Goal: Understand process/instructions: Learn how to perform a task or action

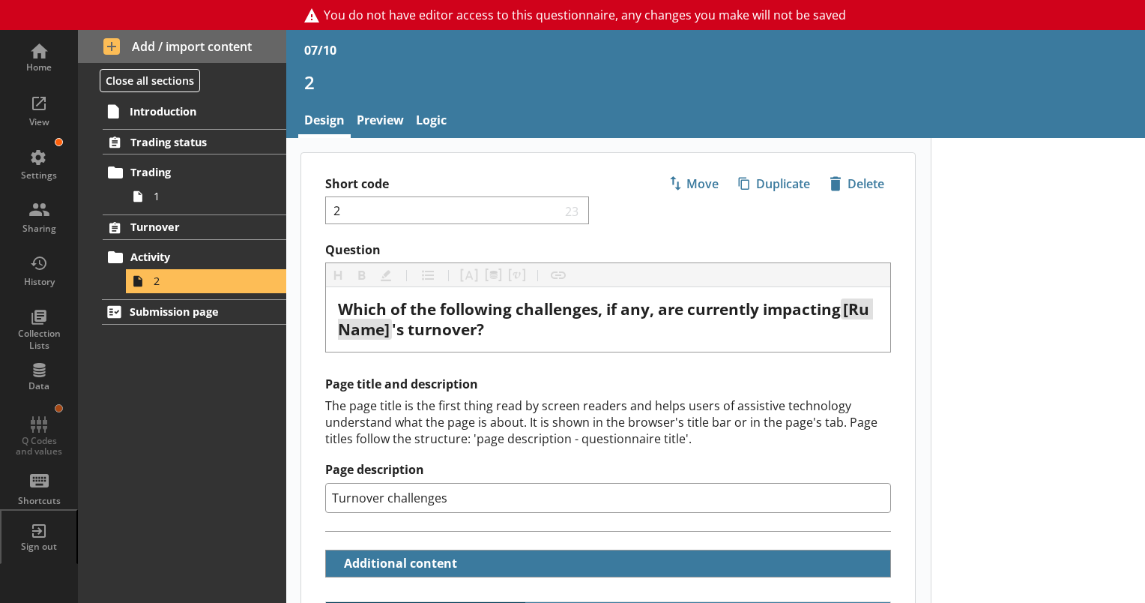
scroll to position [2021, 0]
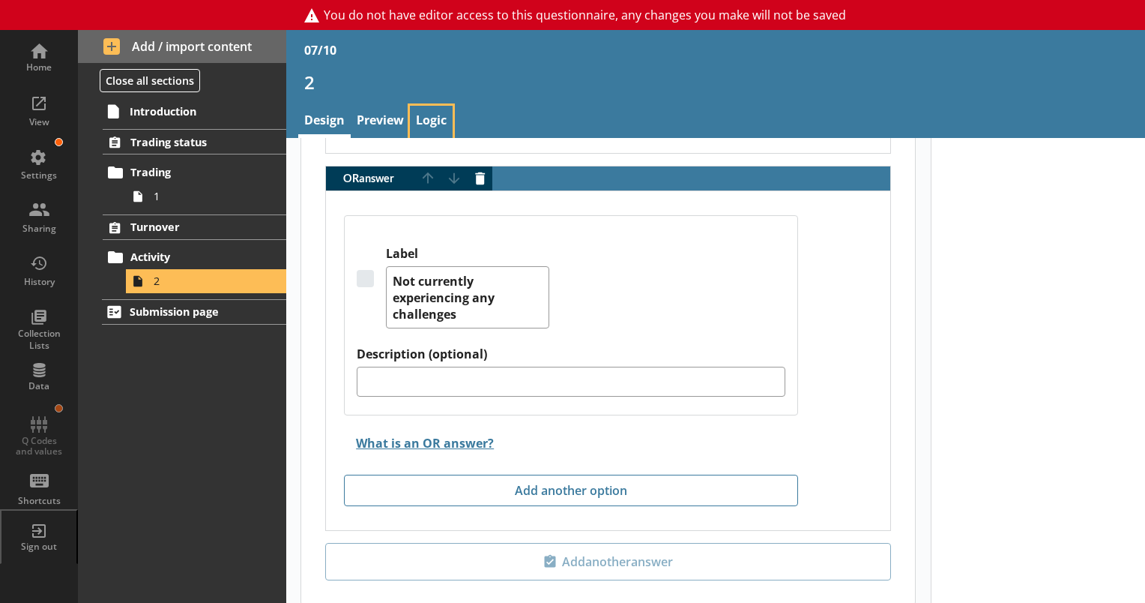
click at [417, 124] on link "Logic" at bounding box center [431, 122] width 43 height 32
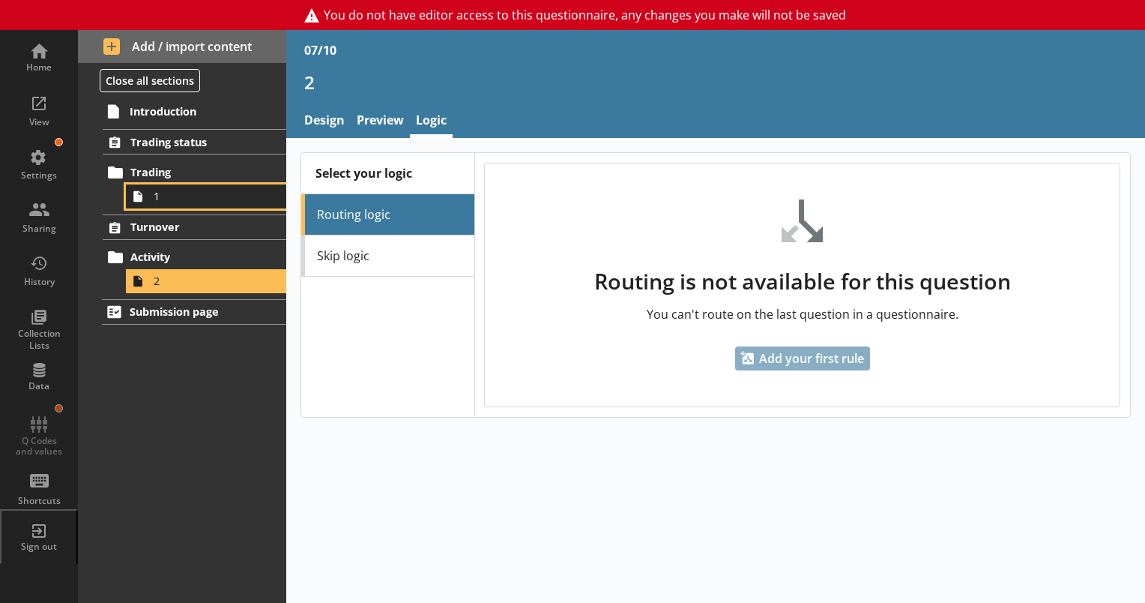
click at [186, 195] on span "1" at bounding box center [210, 196] width 112 height 14
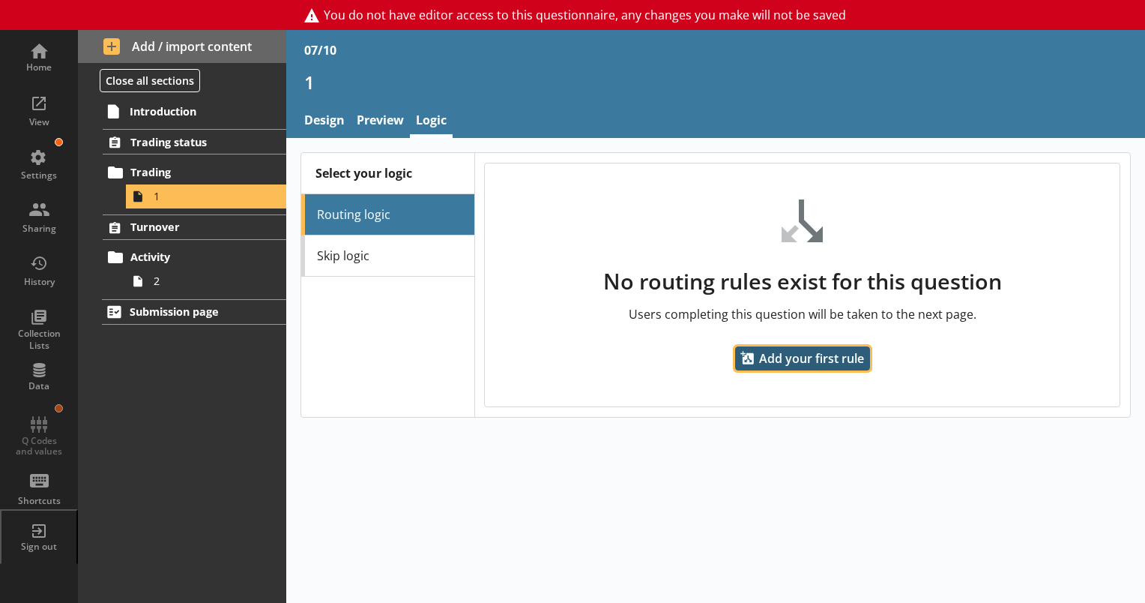
click at [777, 365] on span "Add your first rule" at bounding box center [802, 358] width 135 height 24
click at [782, 358] on span "Add your first rule" at bounding box center [802, 358] width 135 height 24
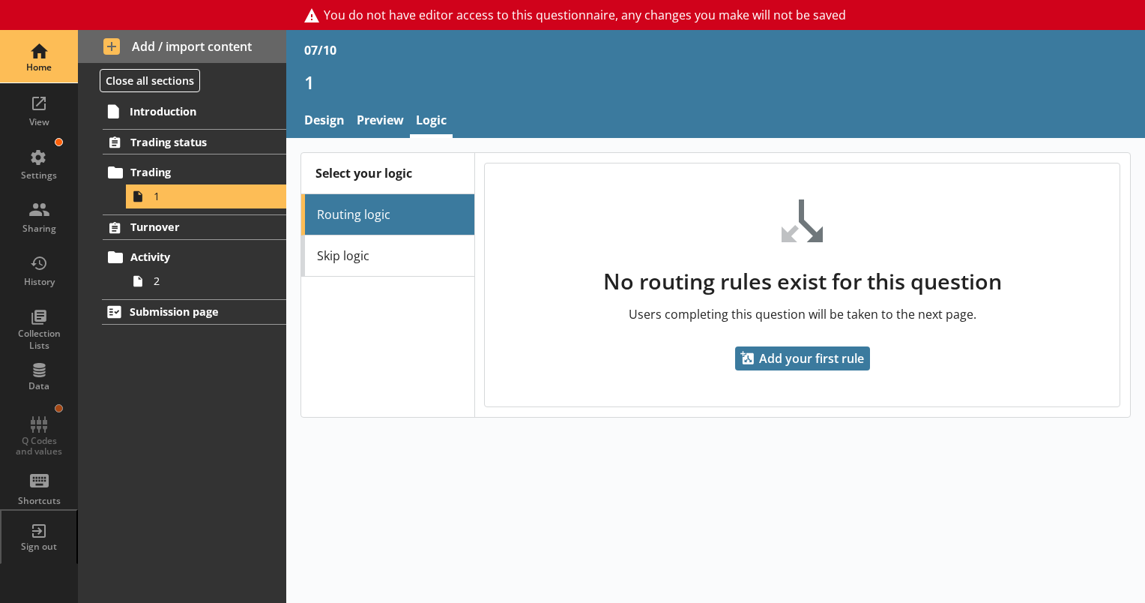
click at [40, 60] on div "Home" at bounding box center [39, 56] width 52 height 52
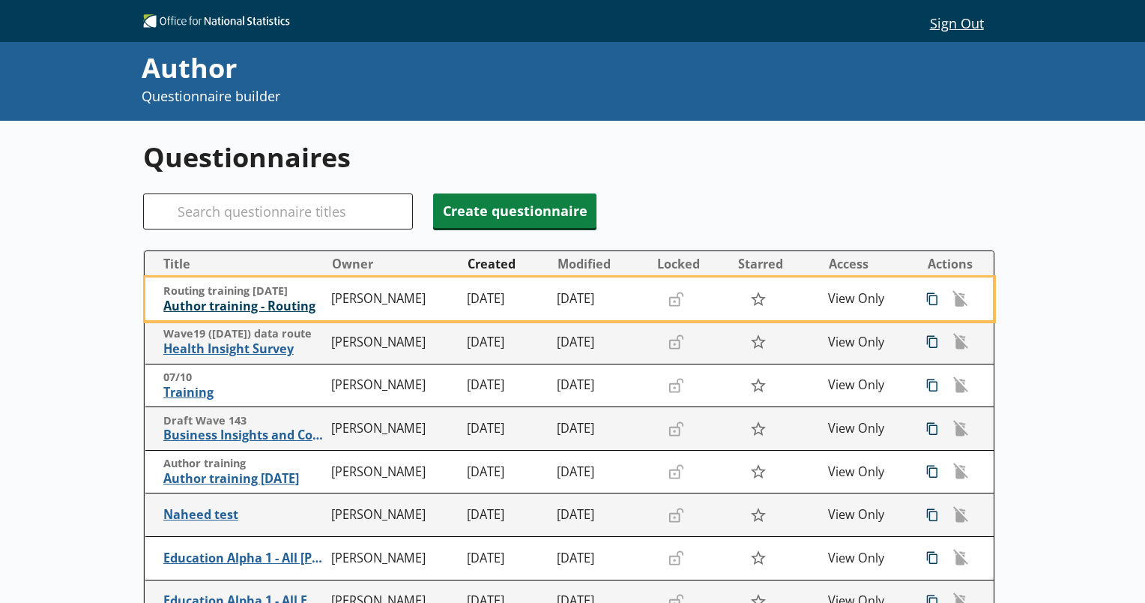
click at [276, 298] on span "Author training - Routing" at bounding box center [243, 306] width 161 height 16
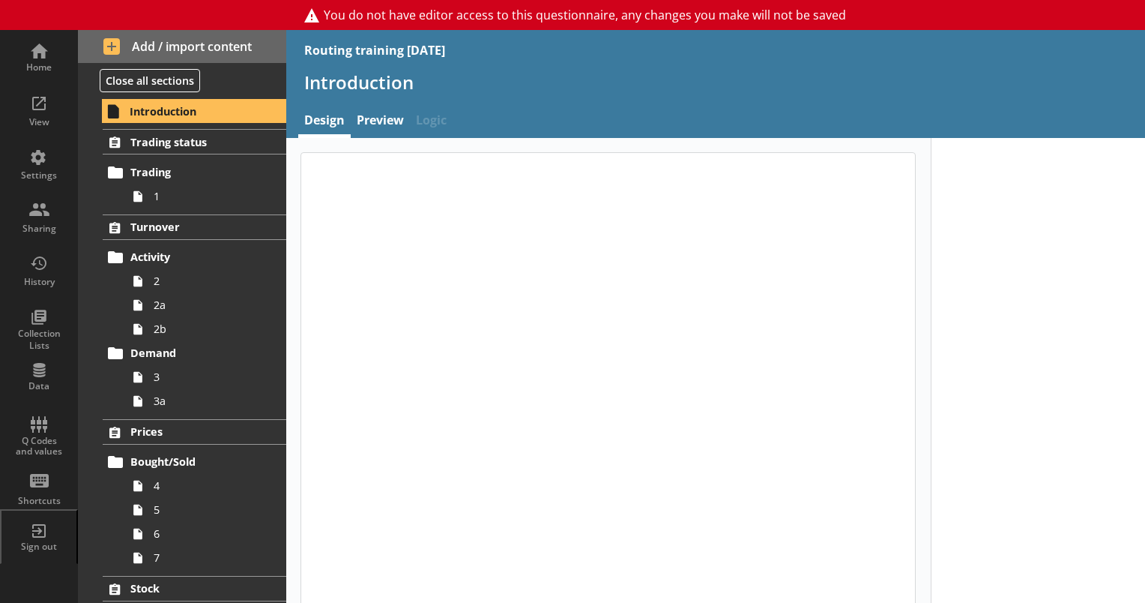
type textarea "x"
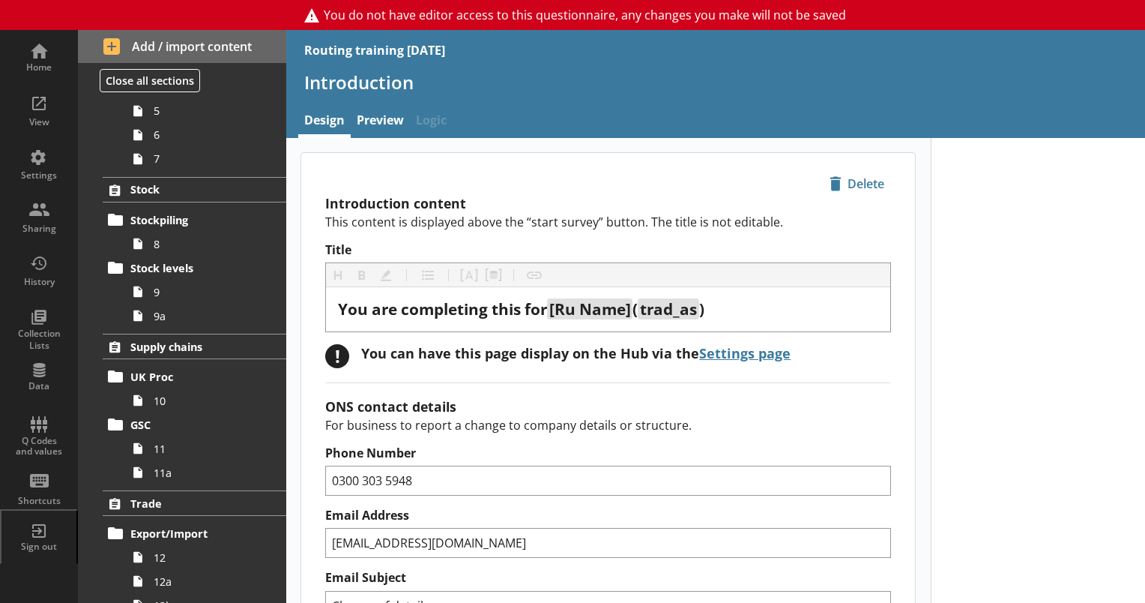
scroll to position [402, 0]
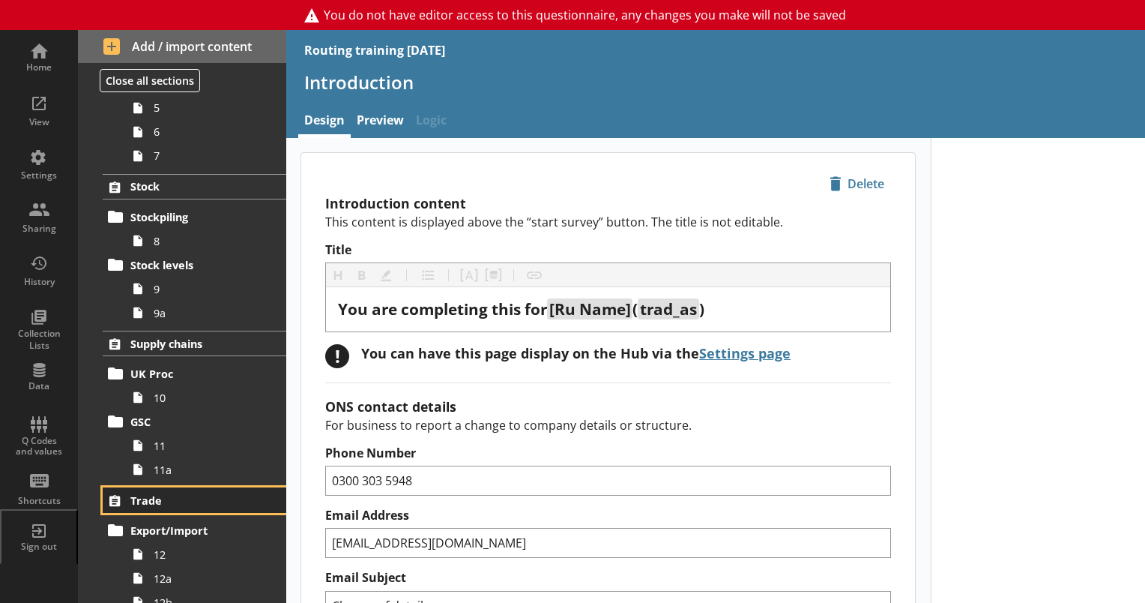
click at [199, 502] on span "Trade" at bounding box center [195, 500] width 130 height 14
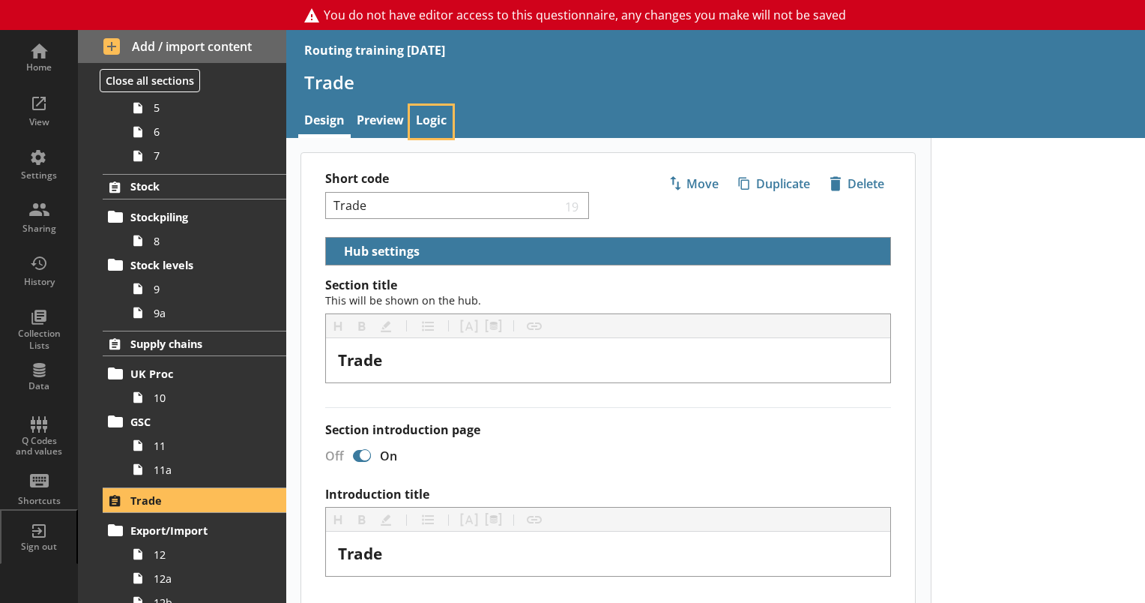
click at [426, 130] on link "Logic" at bounding box center [431, 122] width 43 height 32
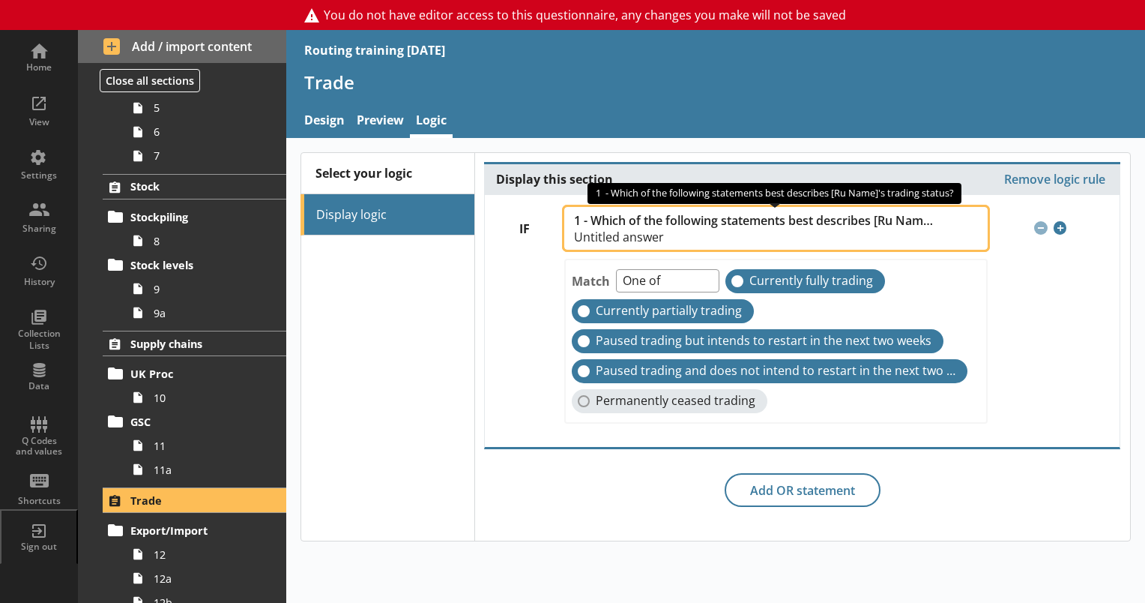
click at [869, 237] on span "Untitled answer" at bounding box center [756, 237] width 364 height 12
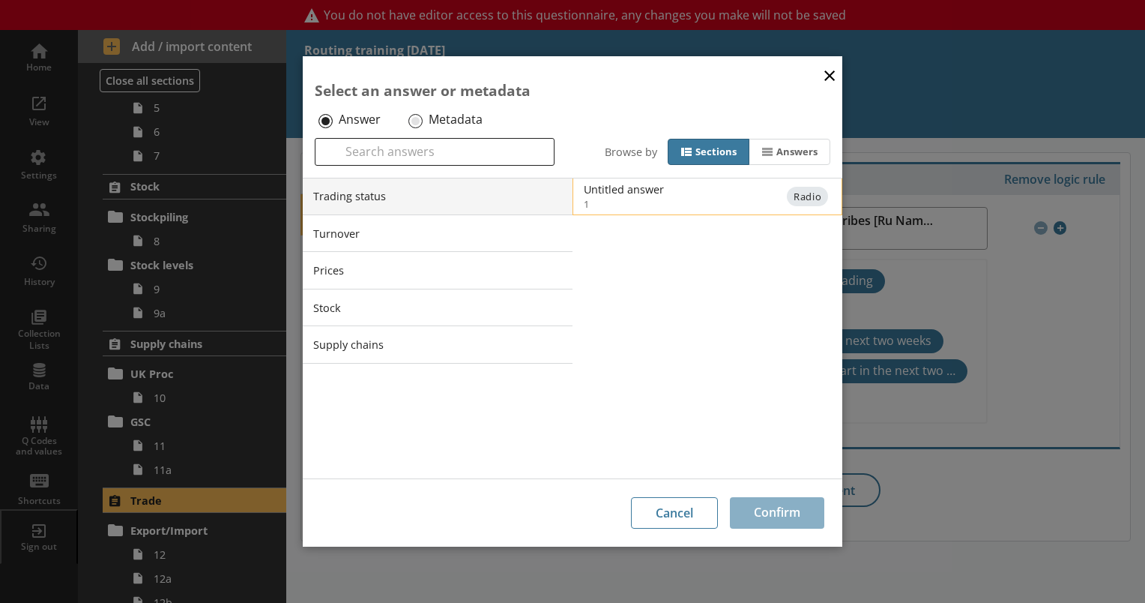
click at [774, 198] on span "1" at bounding box center [720, 203] width 272 height 13
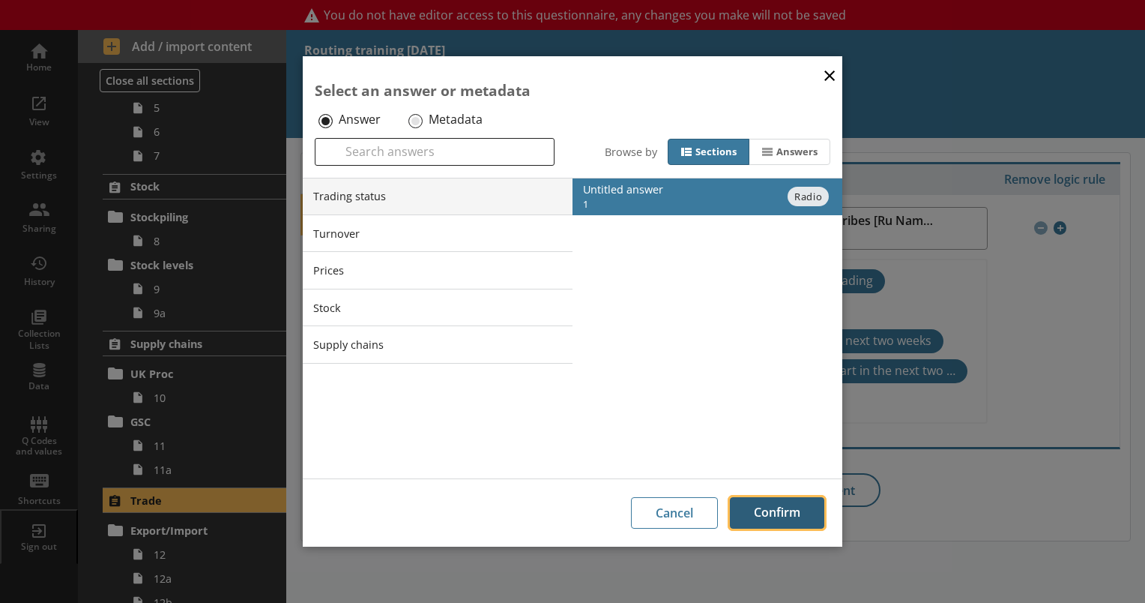
click at [780, 504] on button "Confirm" at bounding box center [777, 512] width 94 height 31
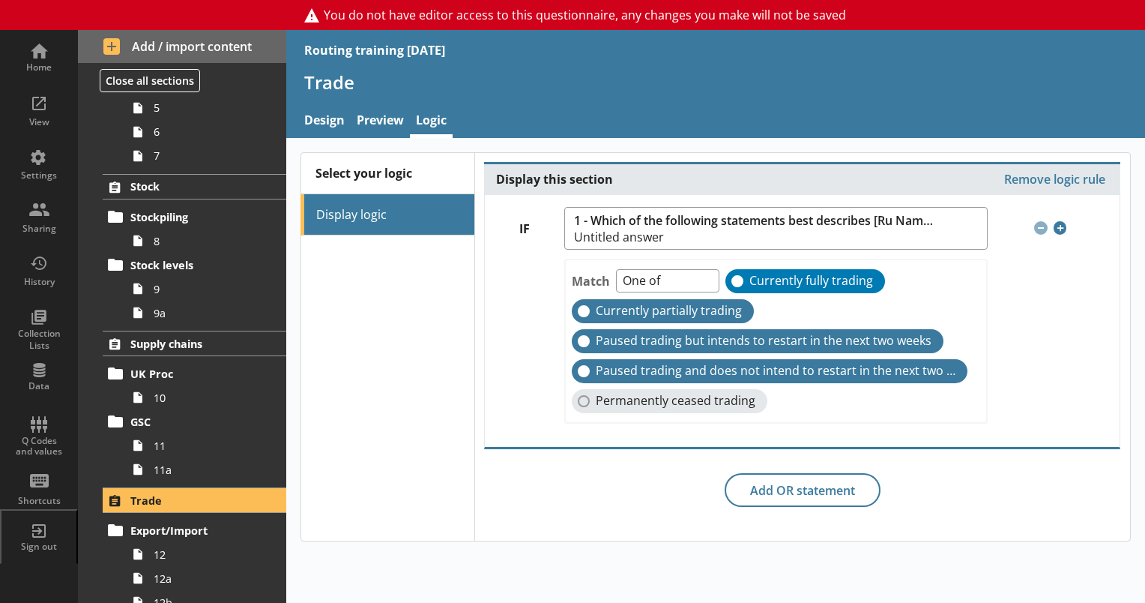
click at [782, 274] on span "Currently fully trading" at bounding box center [812, 281] width 124 height 16
click at [744, 275] on input "Currently fully trading" at bounding box center [738, 281] width 12 height 12
click at [782, 274] on span "Currently fully trading" at bounding box center [812, 281] width 124 height 16
click at [744, 275] on input "Currently fully trading" at bounding box center [738, 281] width 12 height 12
checkbox input "true"
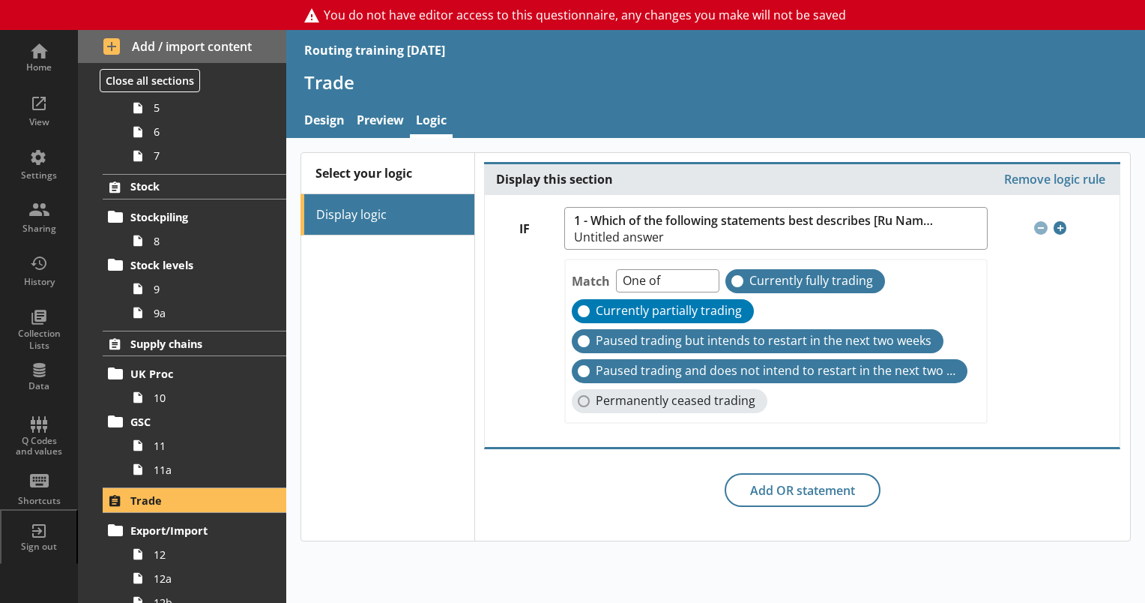
click at [717, 300] on label "Currently partially trading" at bounding box center [663, 311] width 182 height 24
click at [590, 305] on input "Currently partially trading" at bounding box center [584, 311] width 12 height 12
checkbox input "true"
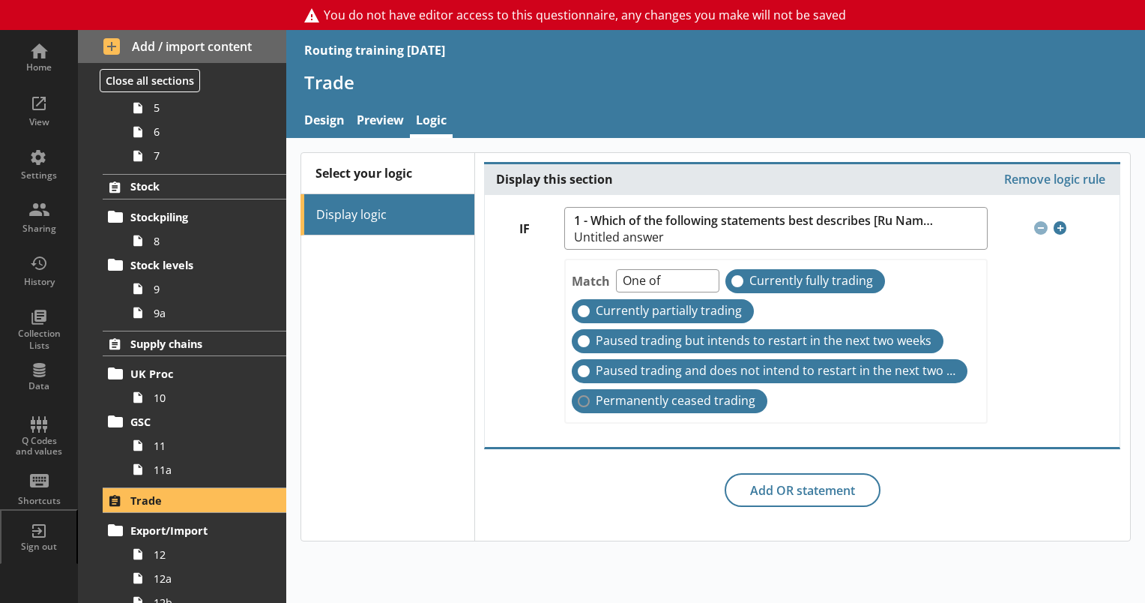
click at [682, 397] on span "Permanently ceased trading" at bounding box center [676, 401] width 160 height 16
click at [590, 397] on input "Permanently ceased trading" at bounding box center [584, 401] width 12 height 12
checkbox input "false"
click at [875, 394] on div "Match One of Unanswered Currently fully trading Currently partially trading Pau…" at bounding box center [775, 341] width 423 height 165
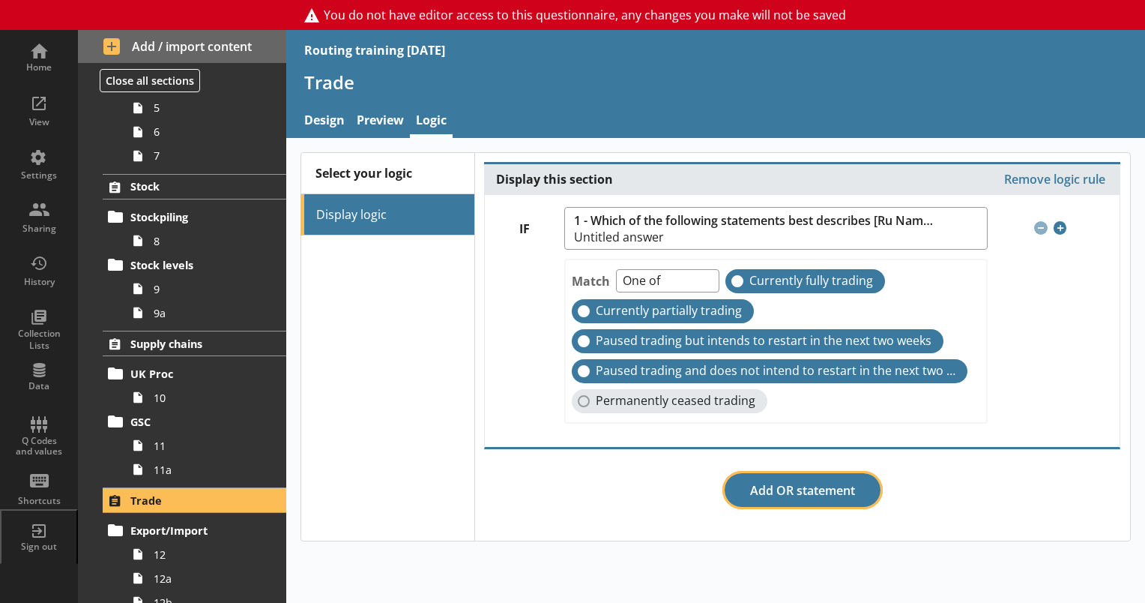
click at [814, 488] on button "Add OR statement" at bounding box center [803, 490] width 156 height 34
click at [1010, 400] on div at bounding box center [1054, 343] width 132 height 186
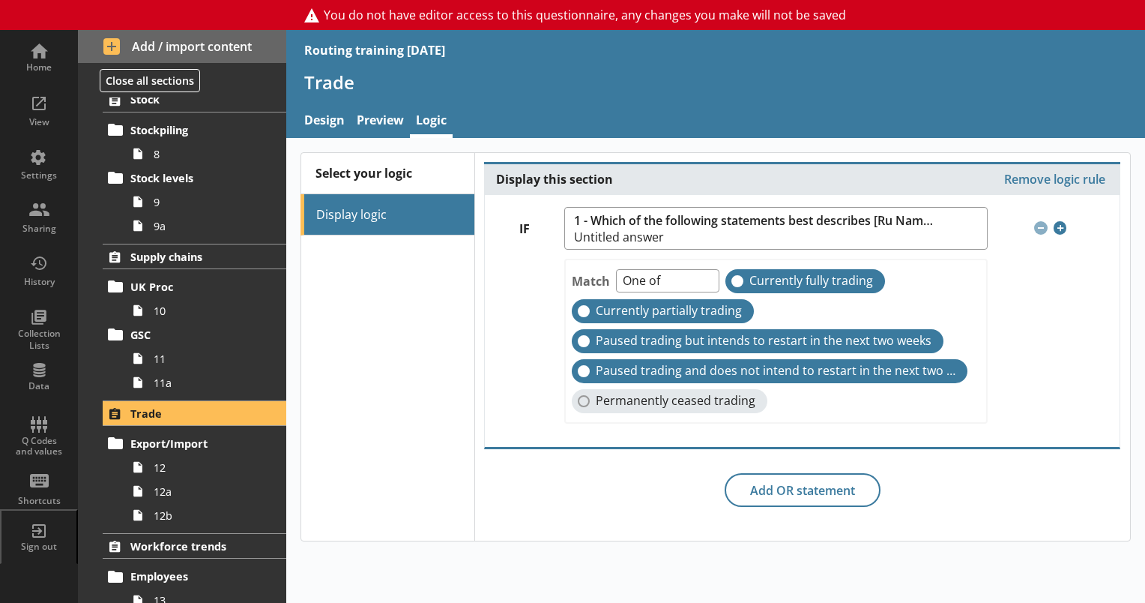
scroll to position [489, 0]
click at [177, 471] on span "12" at bounding box center [210, 467] width 112 height 14
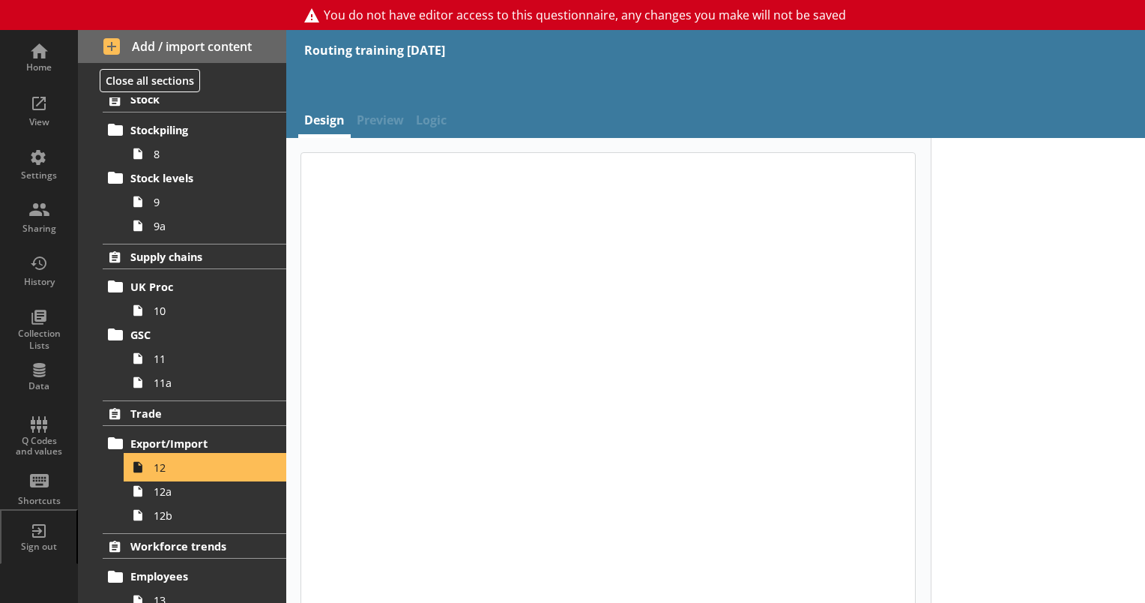
type textarea "x"
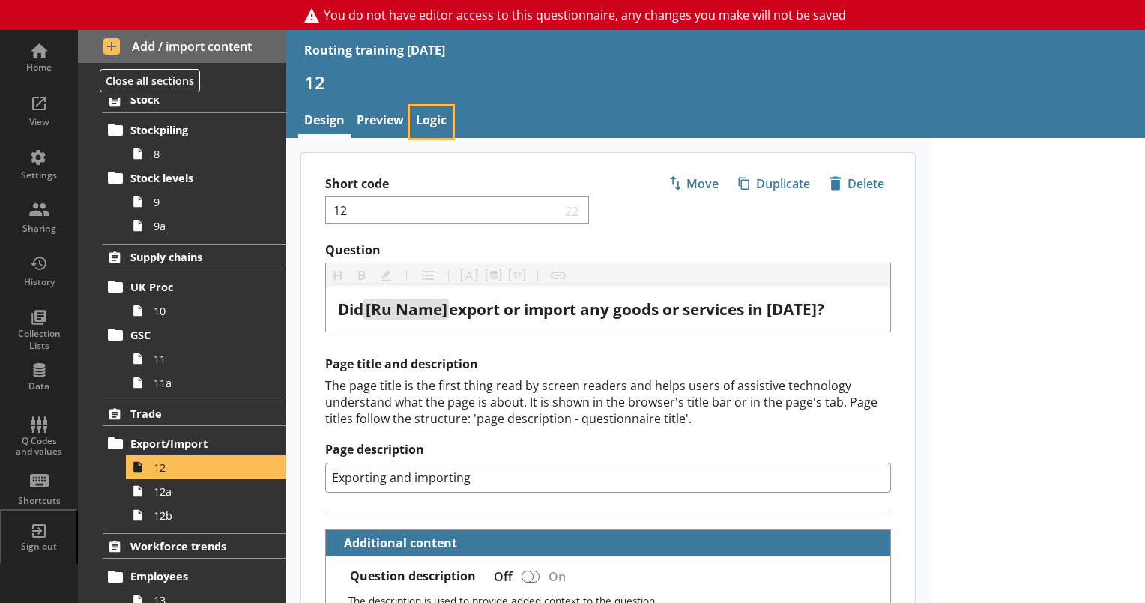
click at [435, 132] on link "Logic" at bounding box center [431, 122] width 43 height 32
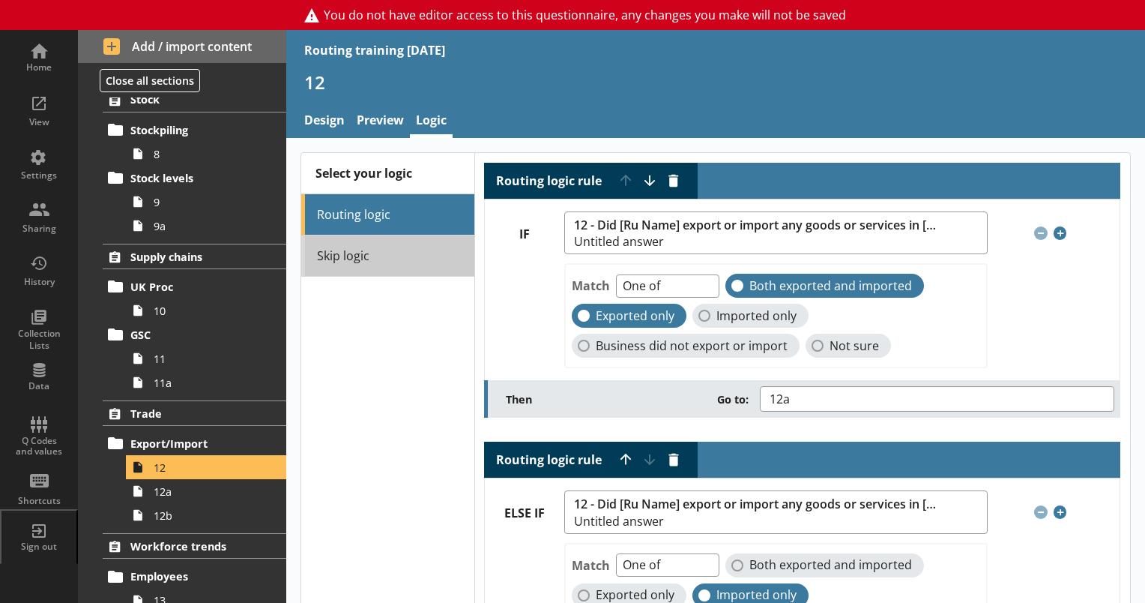
click at [420, 248] on link "Skip logic" at bounding box center [387, 255] width 172 height 41
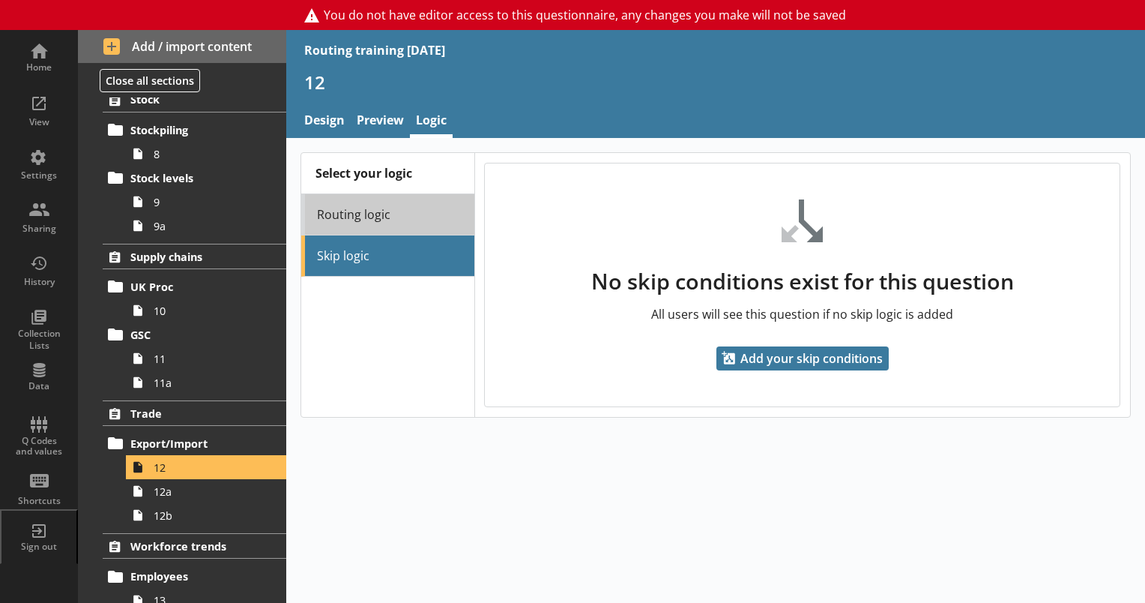
click at [427, 208] on link "Routing logic" at bounding box center [387, 214] width 172 height 41
